Goal: Task Accomplishment & Management: Manage account settings

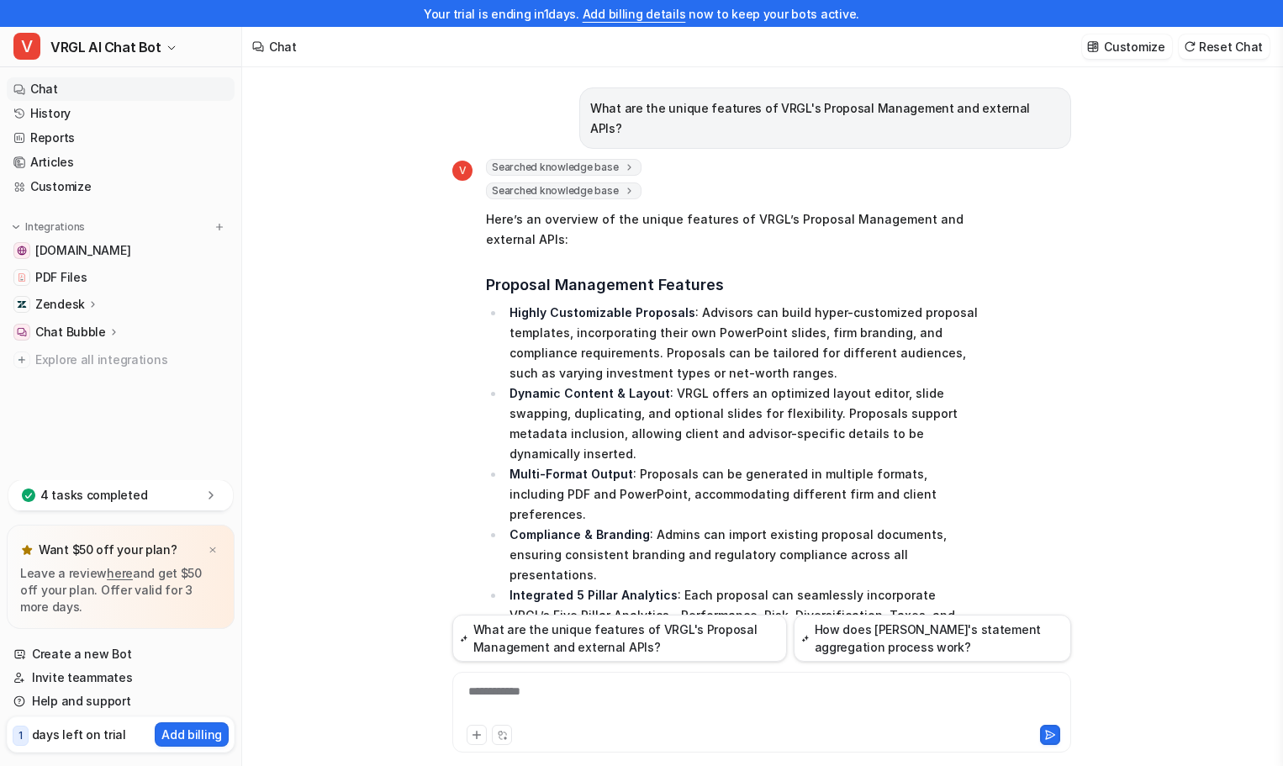
click at [79, 332] on p "Chat Bubble" at bounding box center [70, 332] width 71 height 17
click at [98, 357] on p "Overview" at bounding box center [75, 356] width 54 height 17
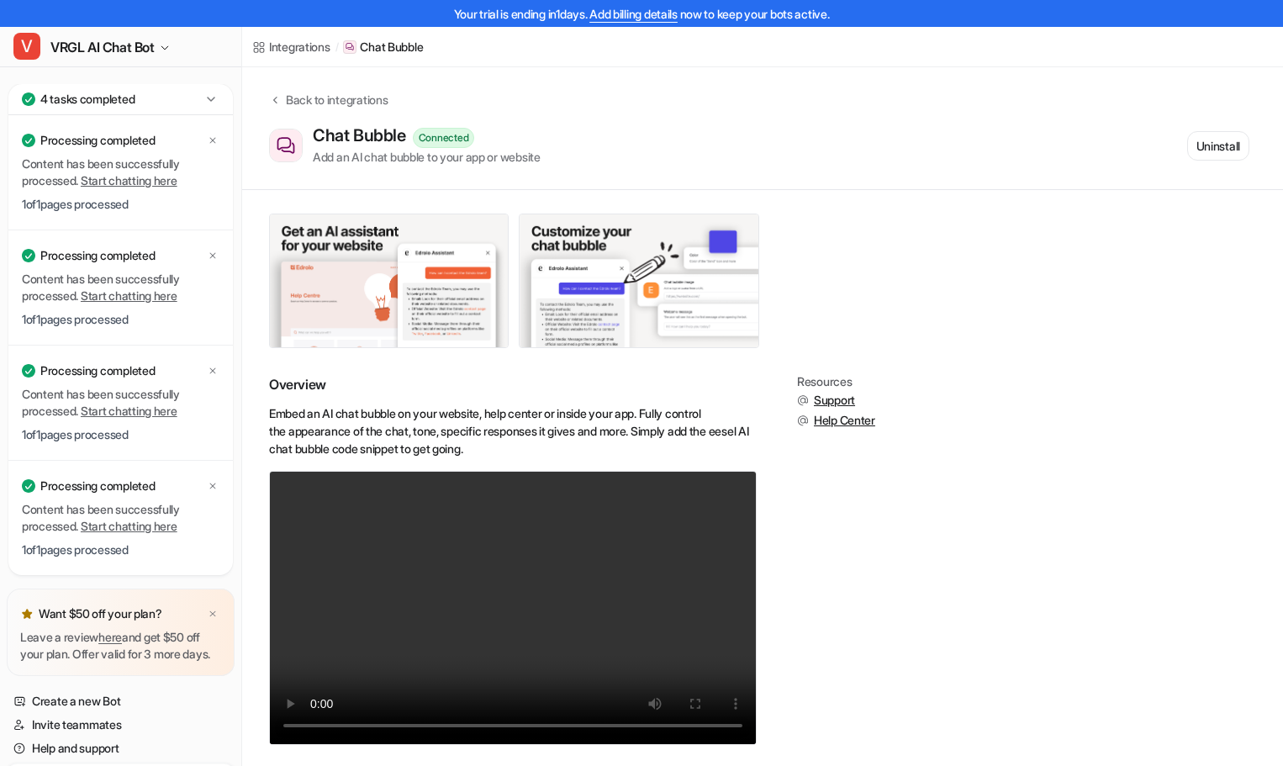
click at [207, 100] on icon at bounding box center [211, 99] width 17 height 17
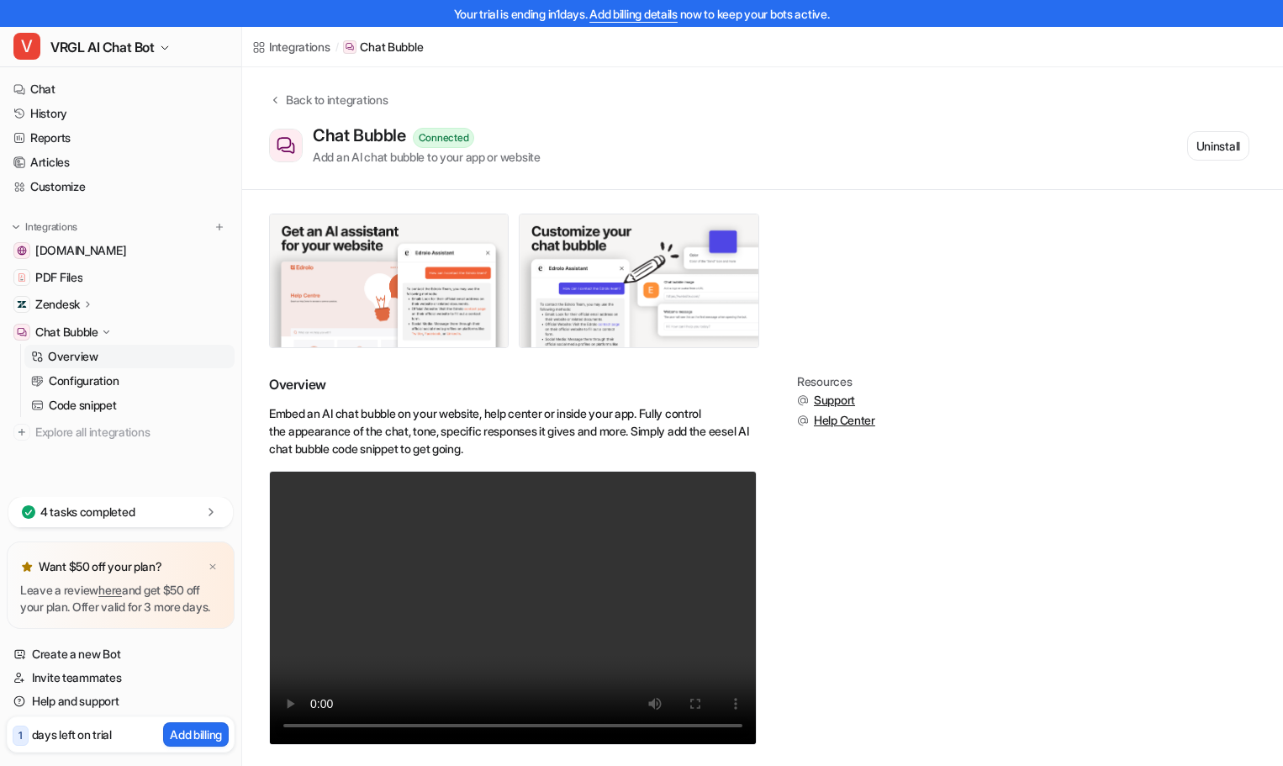
click at [98, 382] on p "Configuration" at bounding box center [84, 380] width 70 height 17
